Goal: Task Accomplishment & Management: Complete application form

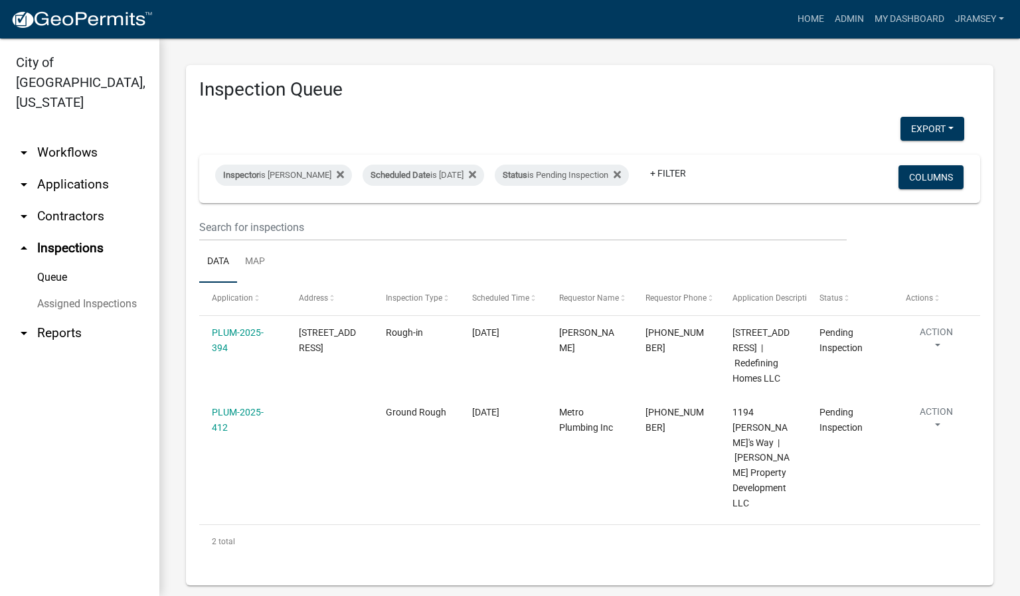
click at [78, 169] on link "arrow_drop_down Applications" at bounding box center [79, 185] width 159 height 32
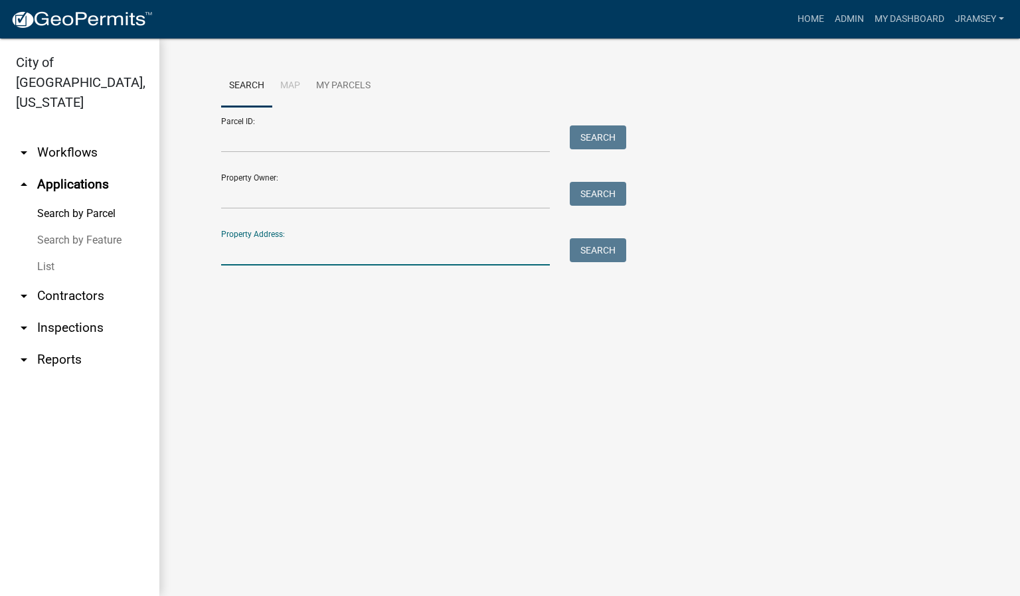
click at [267, 248] on input "Property Address:" at bounding box center [385, 251] width 329 height 27
type input "928 chest"
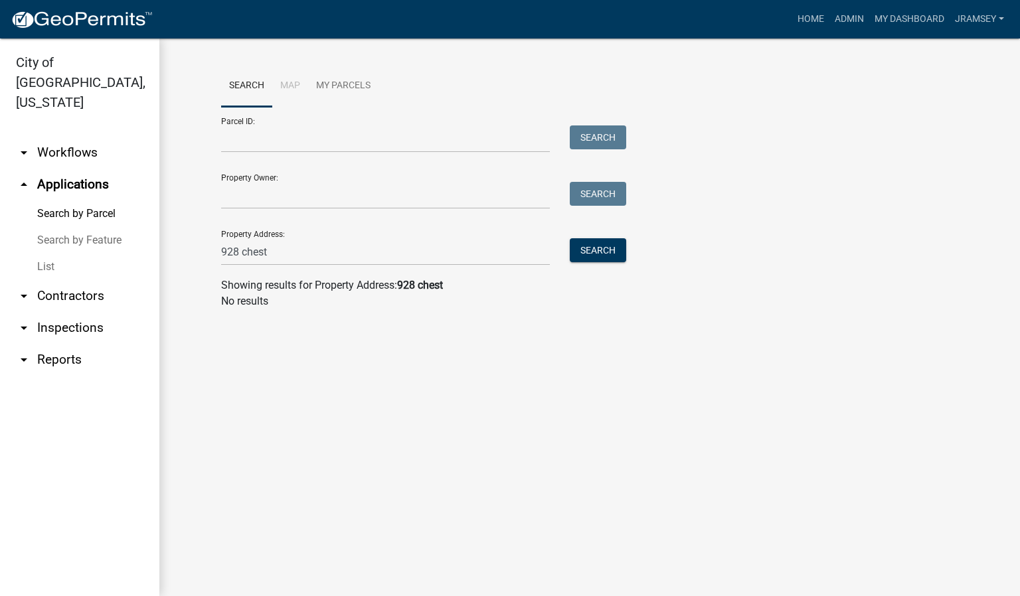
click at [64, 312] on link "arrow_drop_down Inspections" at bounding box center [79, 328] width 159 height 32
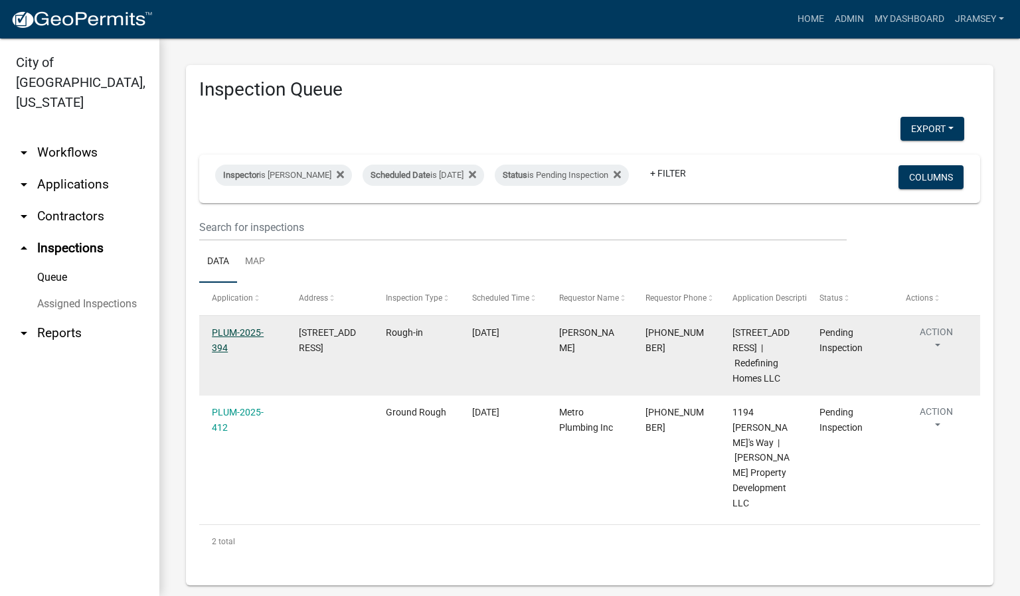
click at [241, 345] on link "PLUM-2025-394" at bounding box center [238, 340] width 52 height 26
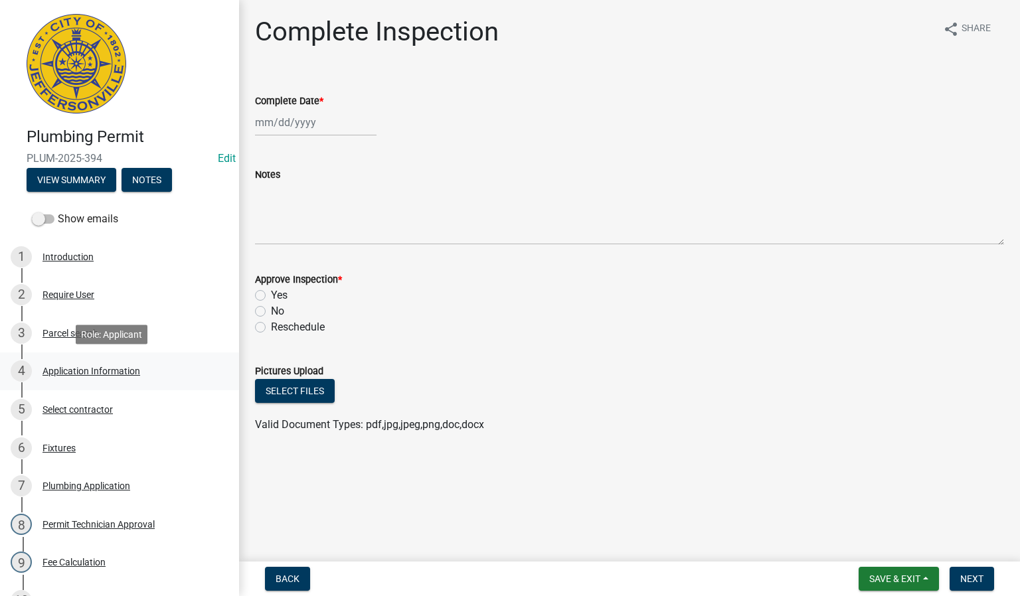
click at [98, 368] on div "Application Information" at bounding box center [91, 370] width 98 height 9
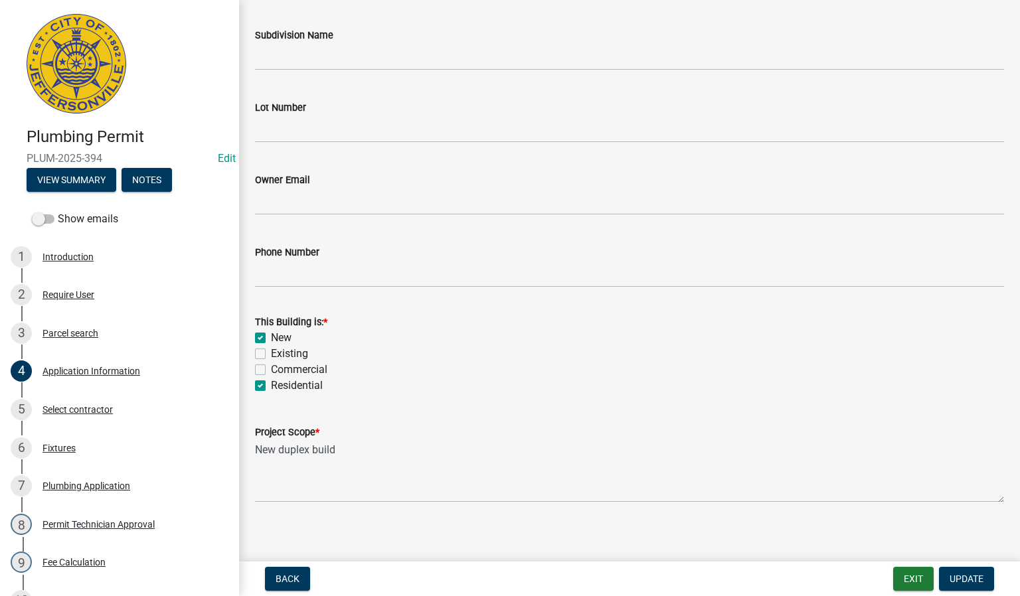
scroll to position [396, 0]
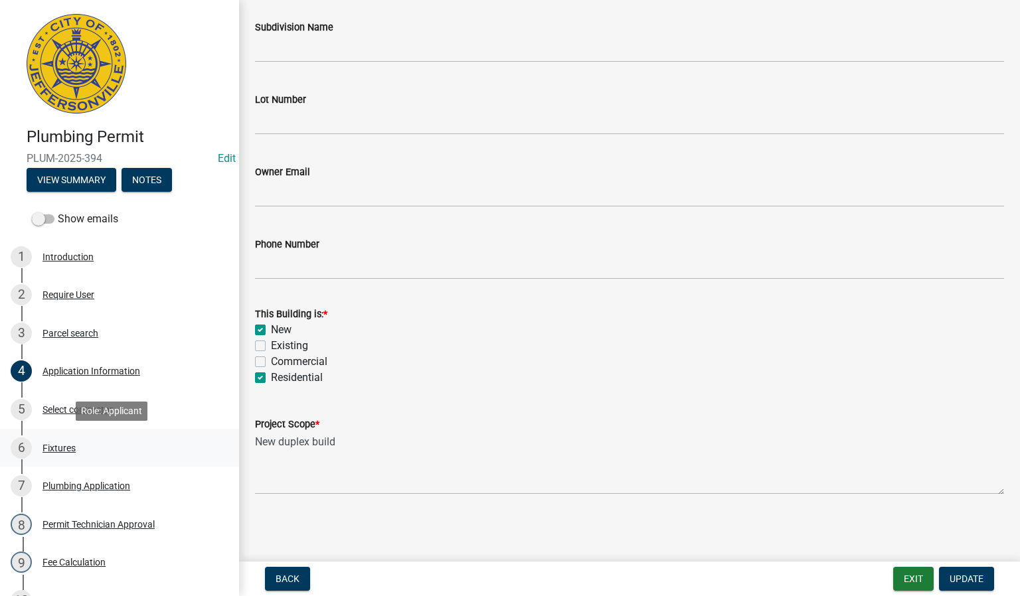
click at [66, 451] on div "Fixtures" at bounding box center [58, 447] width 33 height 9
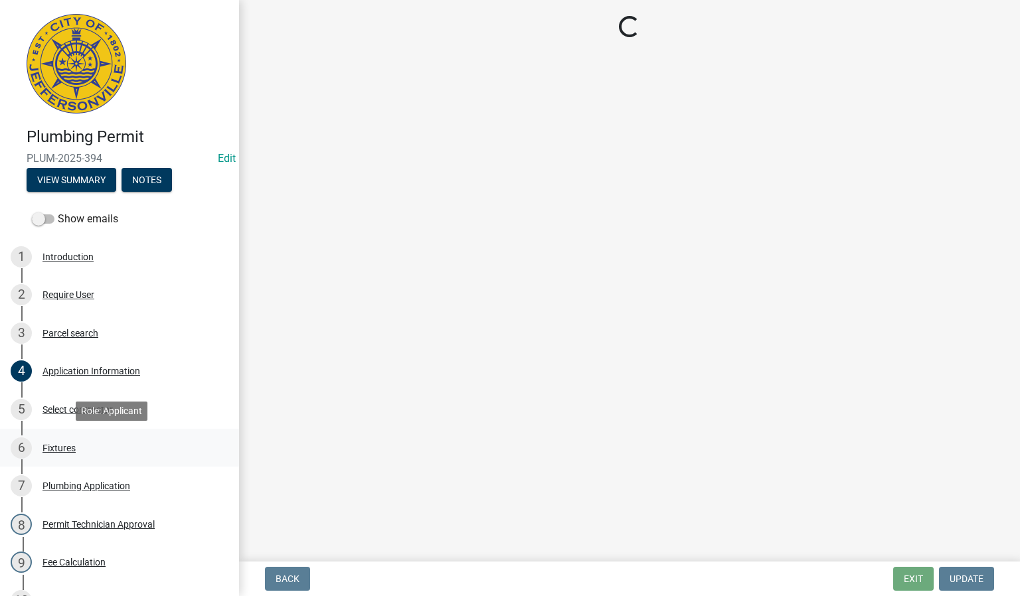
scroll to position [0, 0]
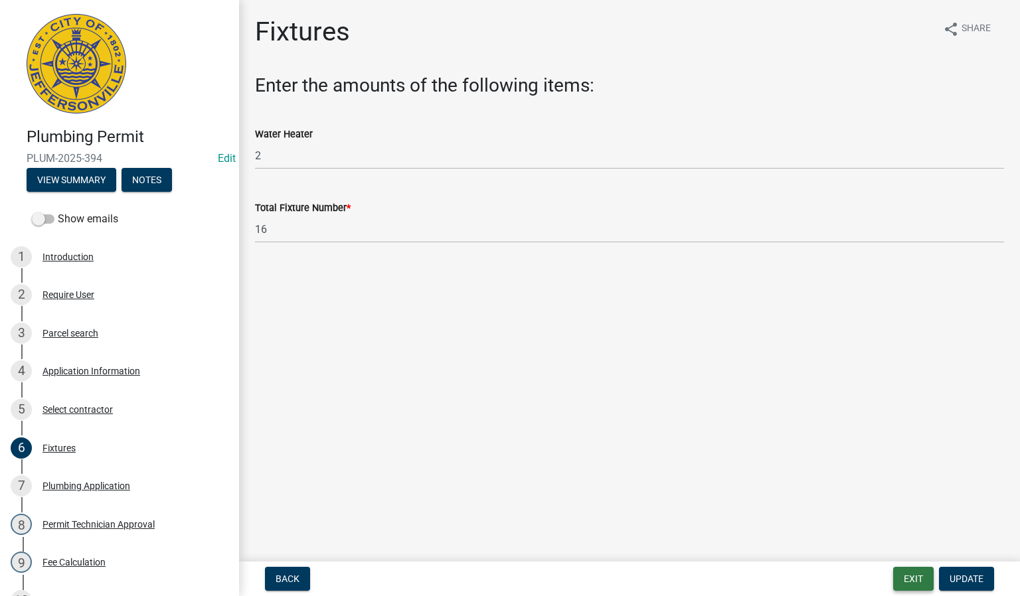
click at [917, 574] on button "Exit" at bounding box center [913, 579] width 40 height 24
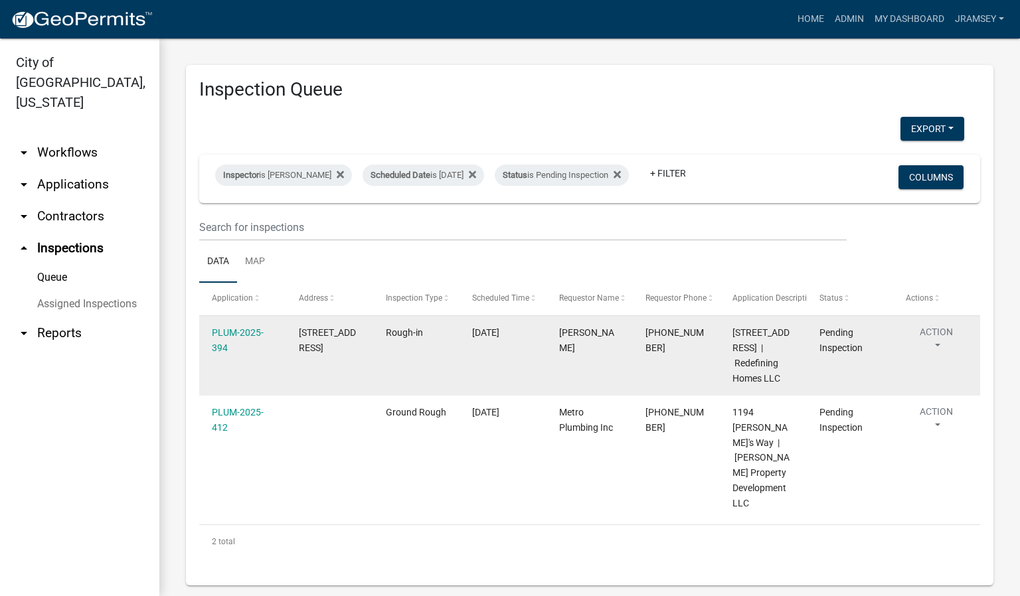
click at [242, 350] on div "PLUM-2025-394" at bounding box center [242, 340] width 61 height 31
click at [241, 337] on div "PLUM-2025-394" at bounding box center [242, 340] width 61 height 31
click at [242, 343] on link "PLUM-2025-394" at bounding box center [238, 340] width 52 height 26
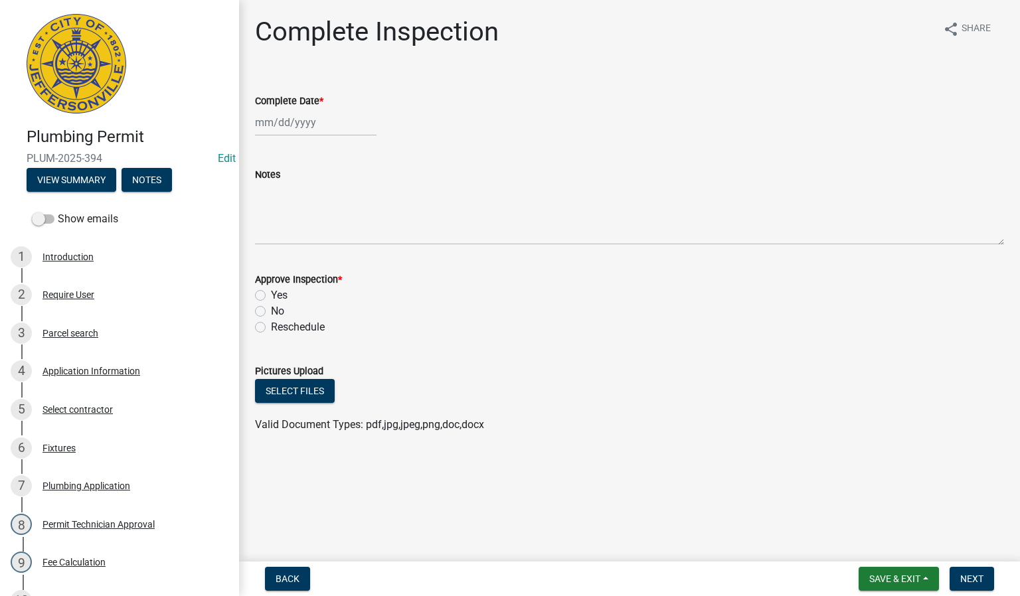
click at [303, 127] on div at bounding box center [315, 122] width 121 height 27
select select "8"
select select "2025"
click at [291, 231] on div "12" at bounding box center [289, 235] width 21 height 21
type input "[DATE]"
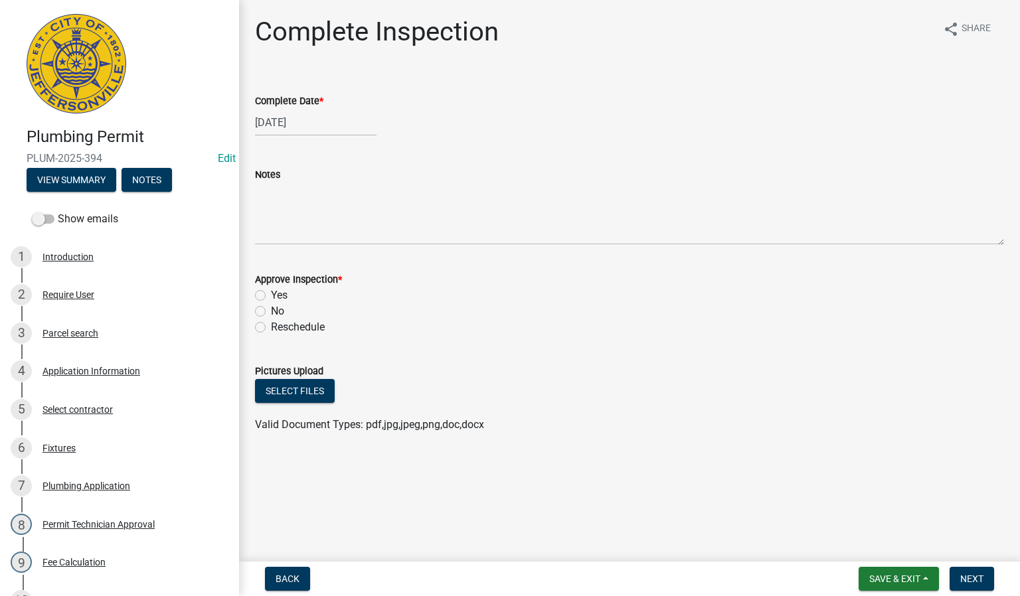
click at [271, 295] on label "Yes" at bounding box center [279, 295] width 17 height 16
click at [271, 295] on input "Yes" at bounding box center [275, 291] width 9 height 9
radio input "true"
click at [968, 585] on button "Next" at bounding box center [971, 579] width 44 height 24
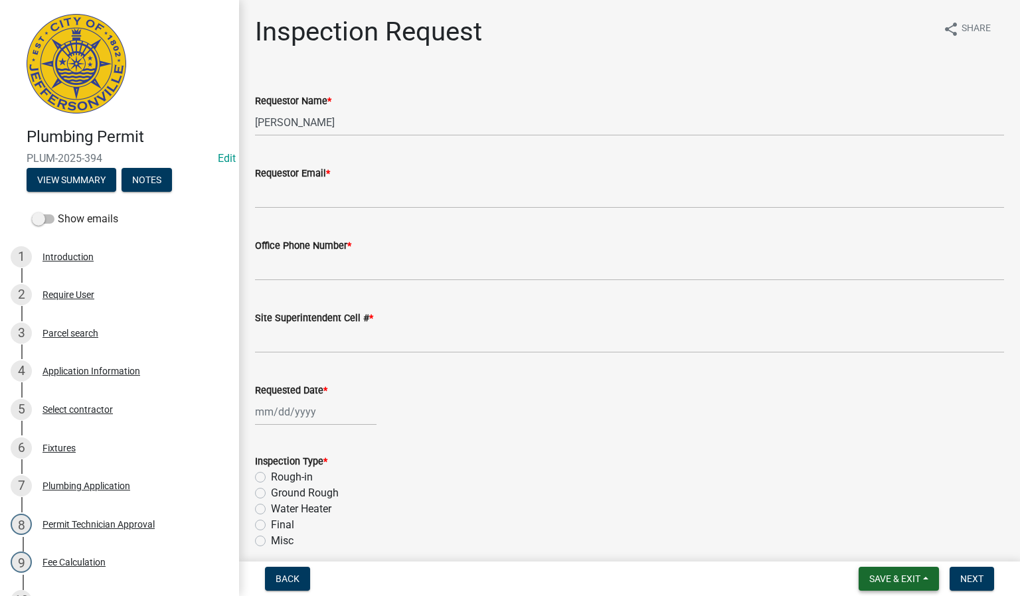
click at [889, 582] on span "Save & Exit" at bounding box center [894, 579] width 51 height 11
click at [864, 544] on button "Save & Exit" at bounding box center [885, 545] width 106 height 32
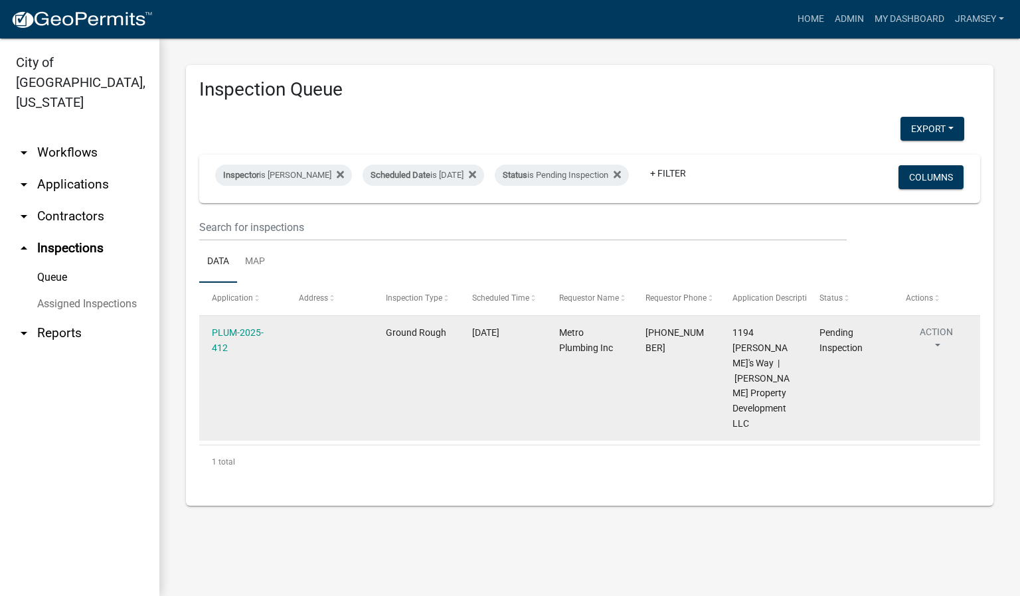
click at [937, 345] on button "Action" at bounding box center [935, 341] width 61 height 33
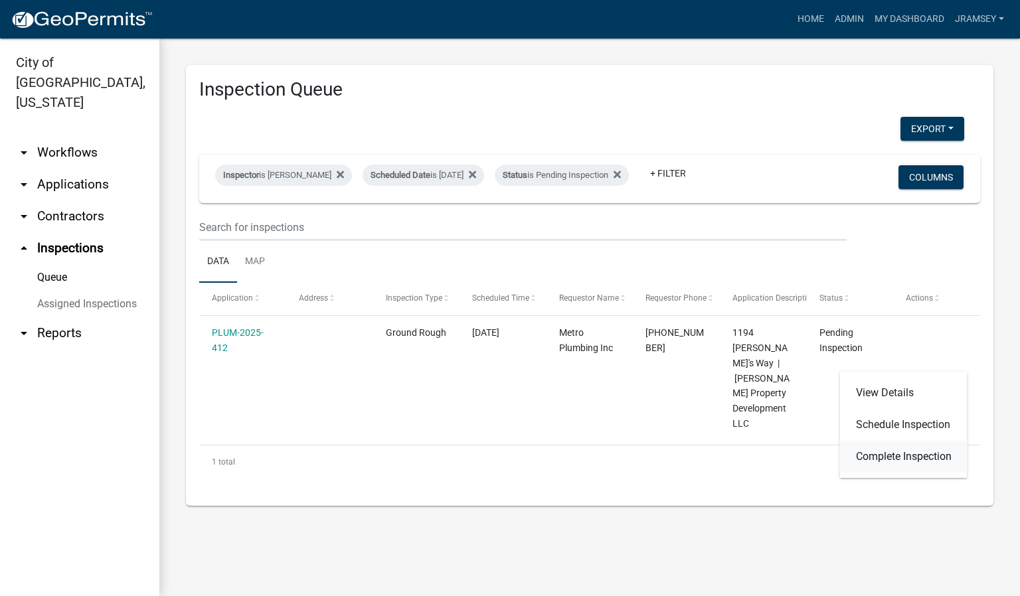
click at [889, 455] on link "Complete Inspection" at bounding box center [903, 457] width 127 height 32
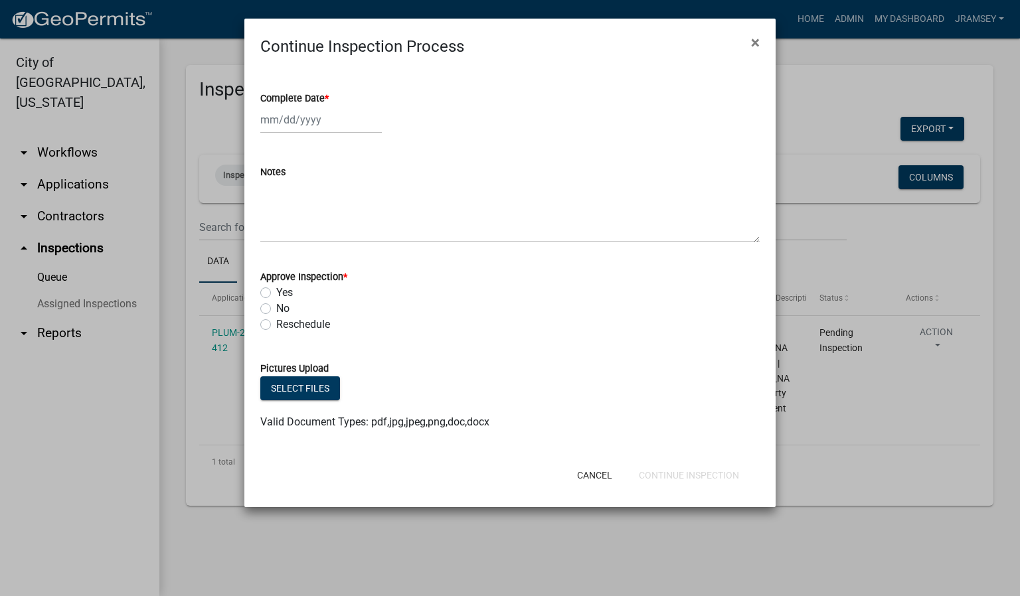
click at [295, 126] on div at bounding box center [320, 119] width 121 height 27
select select "8"
select select "2025"
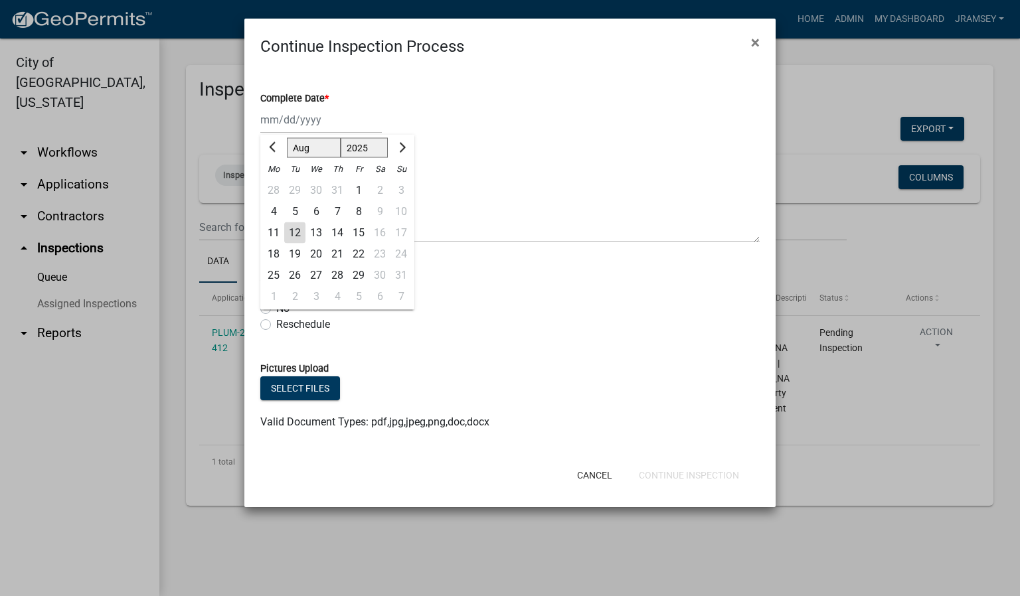
click at [297, 227] on div "12" at bounding box center [294, 232] width 21 height 21
type input "[DATE]"
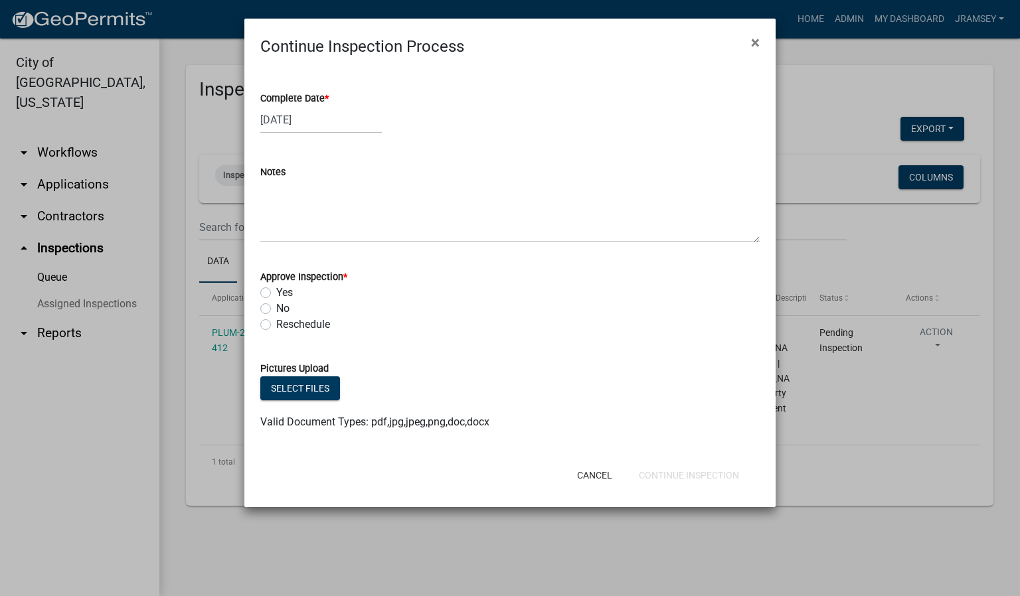
click at [276, 293] on label "Yes" at bounding box center [284, 293] width 17 height 16
click at [276, 293] on input "Yes" at bounding box center [280, 289] width 9 height 9
radio input "true"
click at [698, 471] on button "Continue Inspection" at bounding box center [688, 475] width 121 height 24
